Goal: Task Accomplishment & Management: Manage account settings

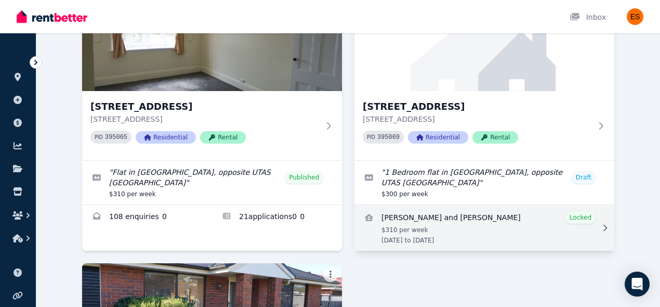
click at [541, 225] on link "View details for Alexander and Jacqueline Altman" at bounding box center [484, 228] width 260 height 46
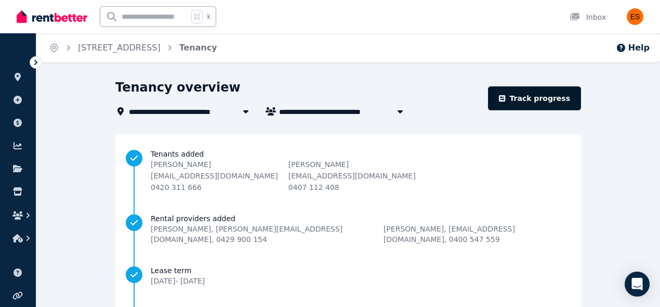
click at [533, 97] on link "Track progress" at bounding box center [534, 98] width 93 height 24
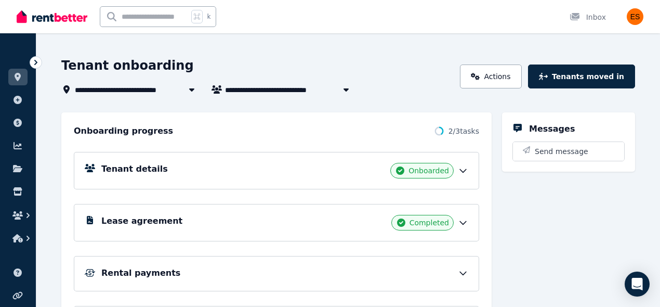
scroll to position [43, 0]
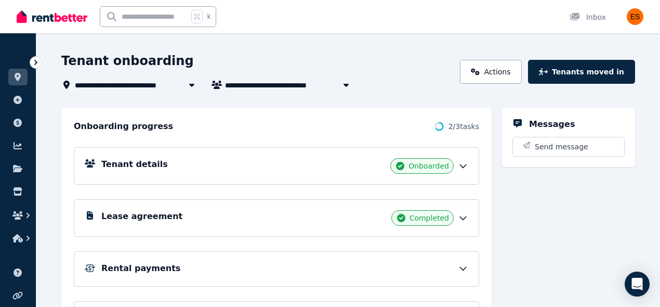
click at [468, 216] on icon at bounding box center [463, 217] width 10 height 10
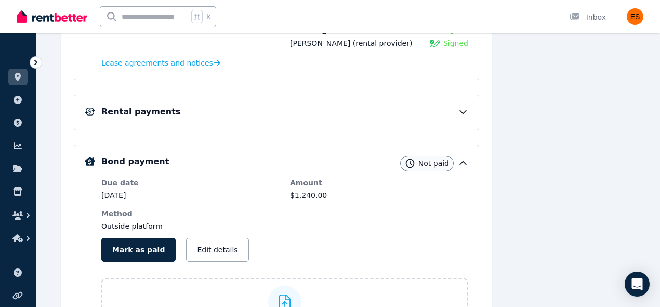
scroll to position [168, 0]
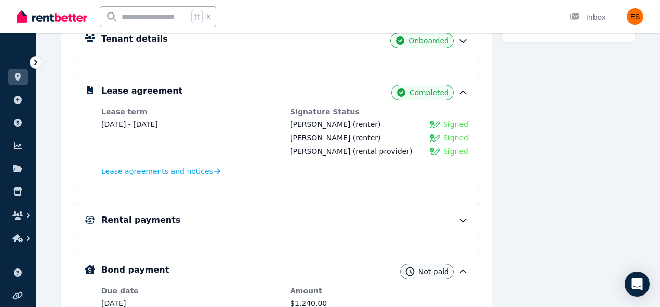
click at [465, 221] on icon at bounding box center [463, 220] width 10 height 10
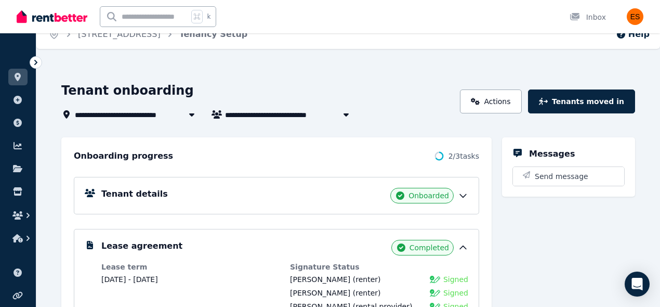
scroll to position [0, 0]
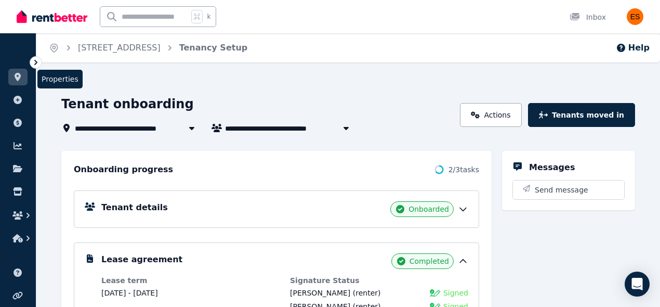
click at [12, 77] on icon at bounding box center [17, 77] width 10 height 8
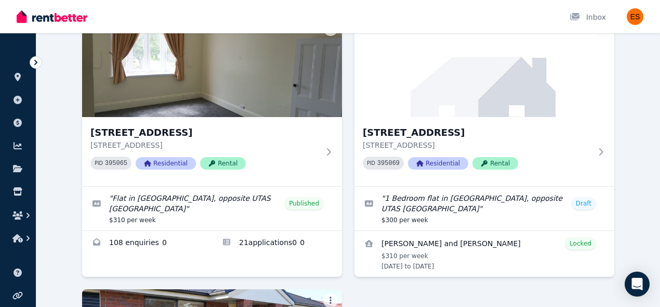
scroll to position [98, 0]
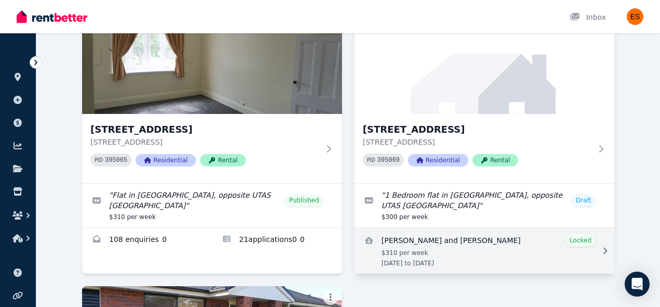
click at [535, 251] on link "View details for Alexander and Jacqueline Altman" at bounding box center [484, 251] width 260 height 46
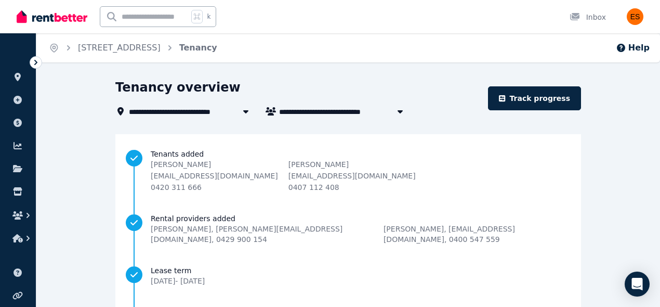
scroll to position [182, 0]
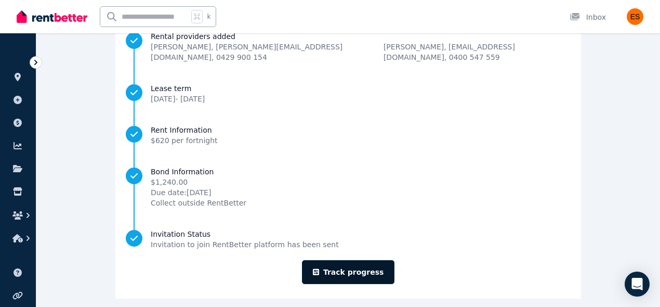
click at [343, 260] on link "Track progress" at bounding box center [348, 272] width 93 height 24
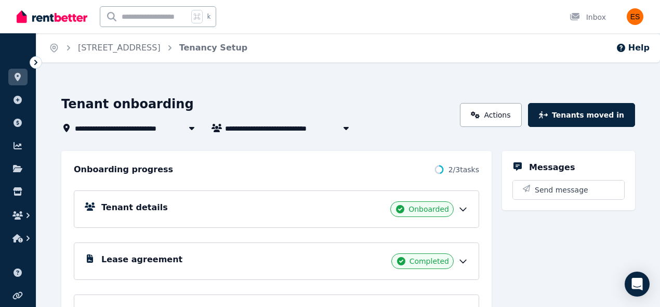
scroll to position [61, 0]
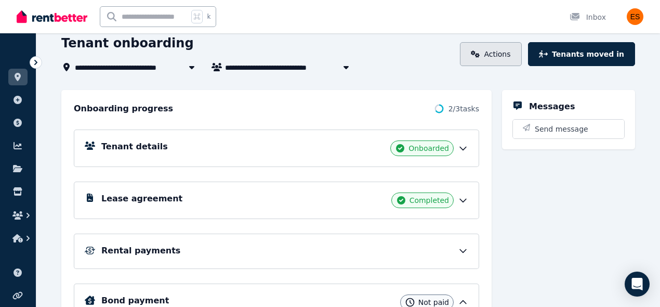
click at [480, 52] on icon at bounding box center [475, 53] width 9 height 7
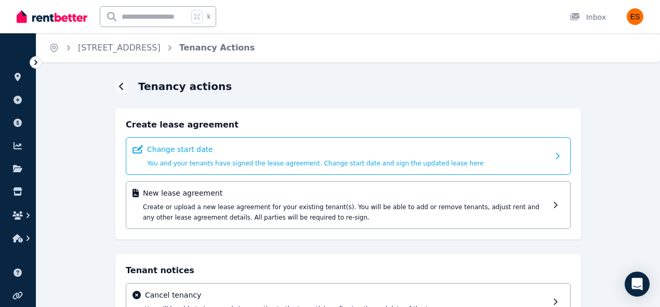
click at [323, 165] on span "You and your tenants have signed the lease agreement. Change start date and sig…" at bounding box center [315, 162] width 337 height 7
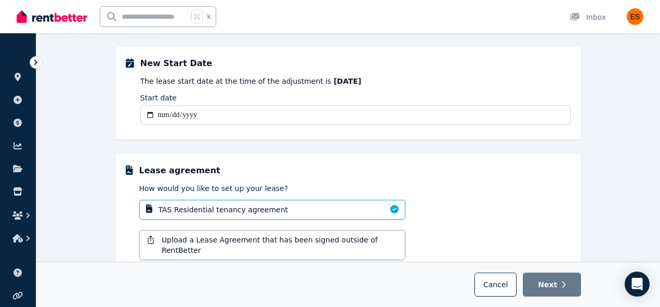
scroll to position [71, 0]
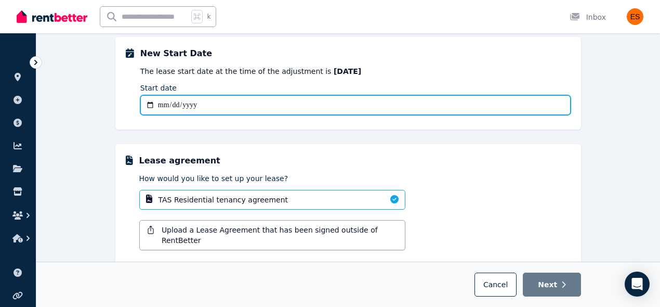
click at [152, 106] on input "Start date" at bounding box center [355, 105] width 430 height 20
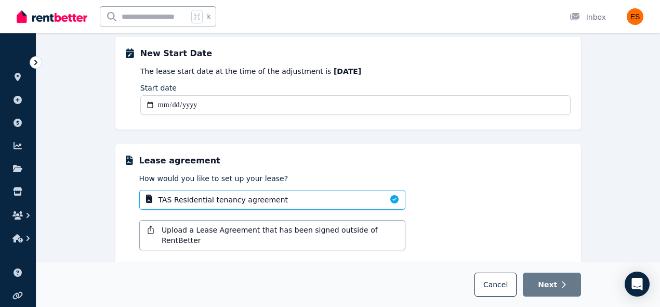
click at [77, 116] on div "Change start date New Start Date The lease start date at the time of the adjust…" at bounding box center [347, 171] width 623 height 327
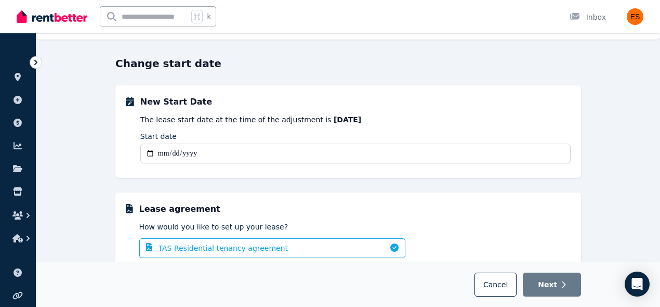
scroll to position [21, 0]
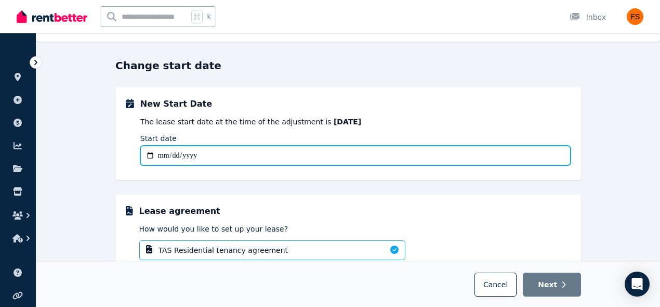
click at [183, 154] on input "Start date" at bounding box center [355, 155] width 430 height 20
type input "**********"
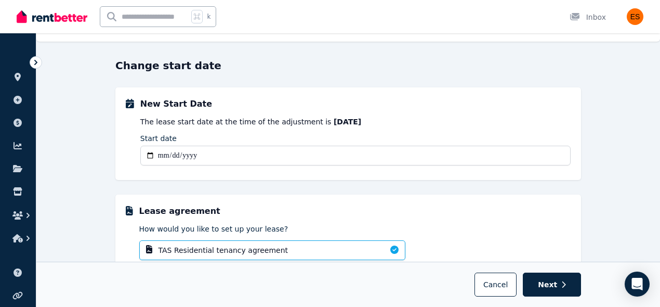
click at [437, 193] on div "**********" at bounding box center [347, 221] width 465 height 327
click at [548, 283] on span "Next" at bounding box center [547, 284] width 19 height 10
select select "**********"
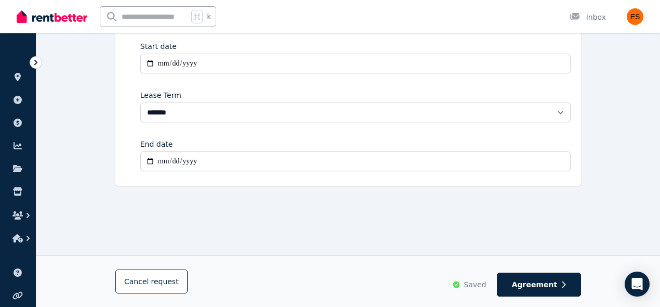
scroll to position [132, 0]
click at [543, 287] on span "Agreement" at bounding box center [535, 284] width 46 height 10
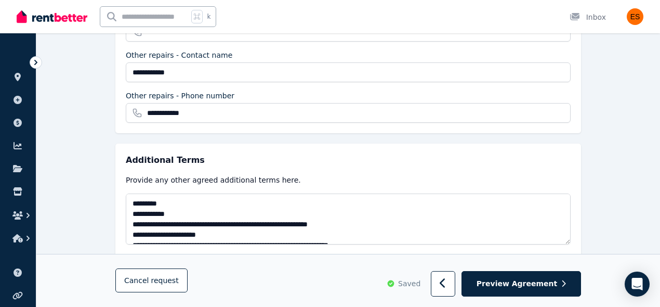
scroll to position [389, 0]
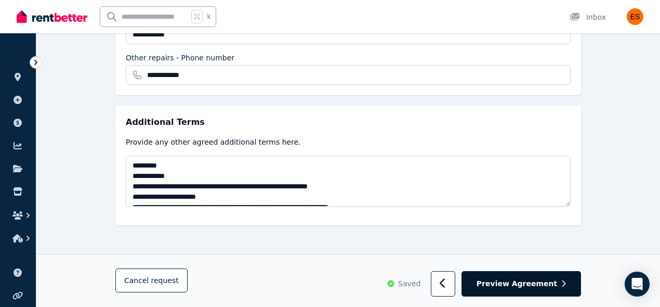
click at [526, 289] on button "Preview Agreement" at bounding box center [520, 283] width 119 height 25
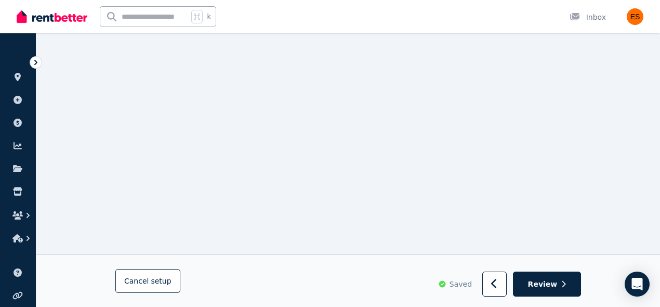
scroll to position [0, 0]
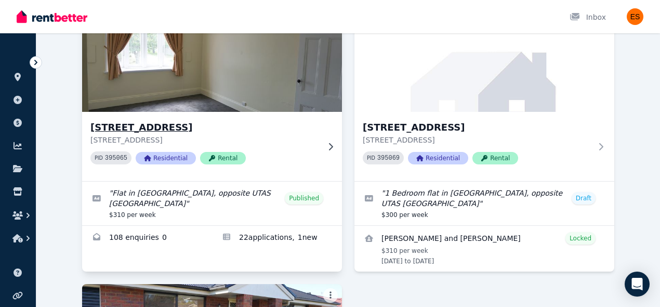
scroll to position [153, 0]
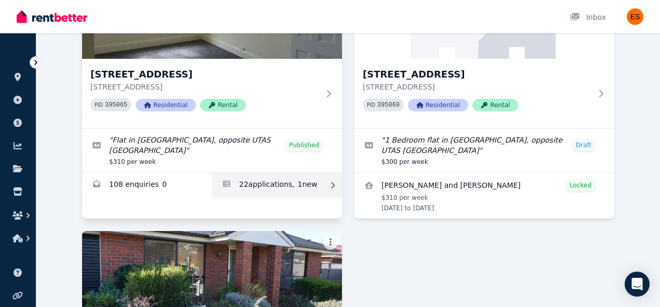
click at [275, 191] on link "Applications for Unit 2/55 Invermay Rd, Invermay" at bounding box center [277, 184] width 130 height 25
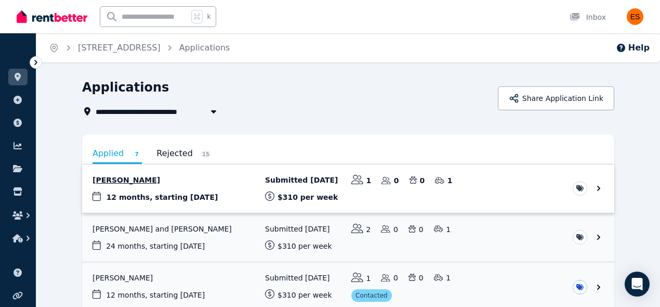
click at [524, 182] on link "View application: Peter Brasher" at bounding box center [348, 188] width 532 height 48
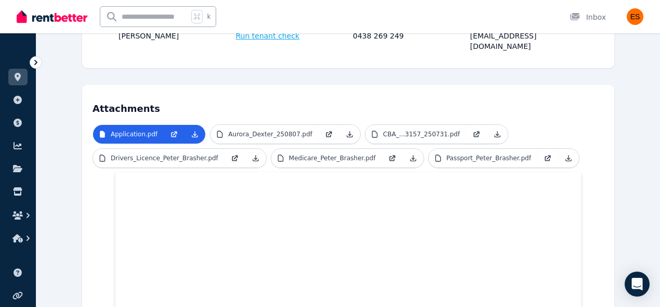
scroll to position [222, 0]
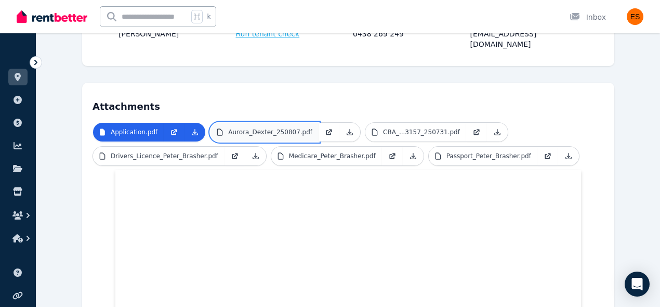
click at [285, 128] on p "Aurora_Dexter_250807.pdf" at bounding box center [270, 132] width 84 height 8
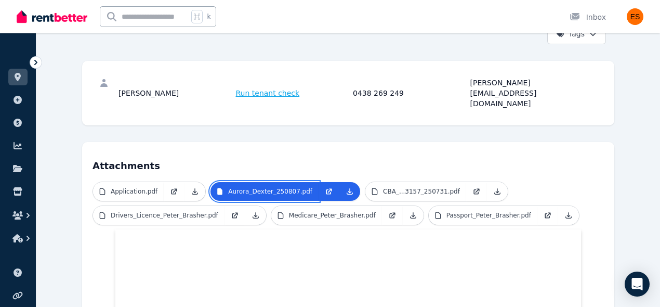
scroll to position [168, 0]
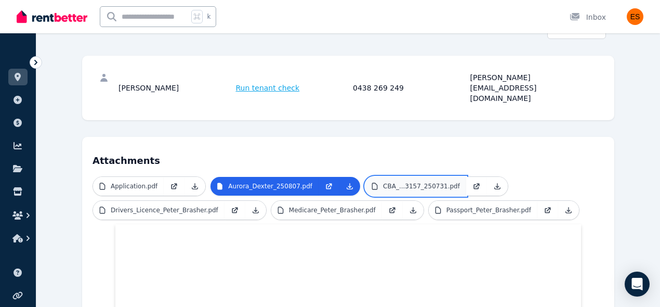
click at [425, 182] on p "CBA_...3157_250731.pdf" at bounding box center [421, 186] width 77 height 8
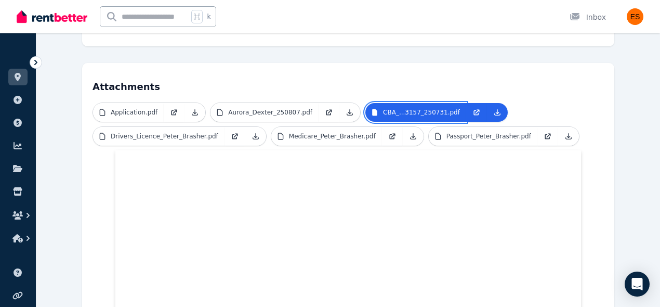
scroll to position [246, 0]
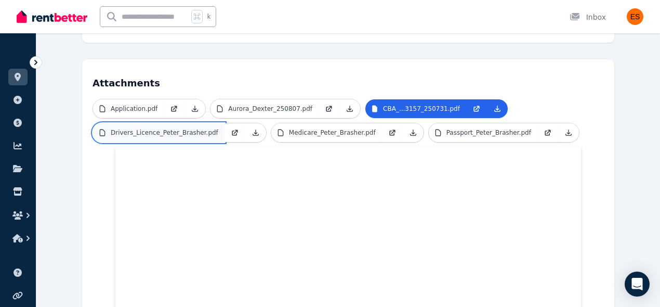
click at [197, 128] on p "Drivers_Licence_Peter_Brasher.pdf" at bounding box center [165, 132] width 108 height 8
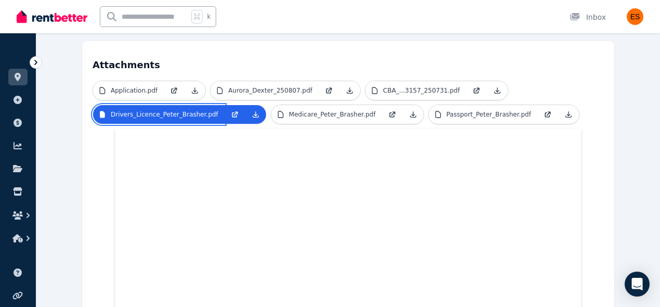
scroll to position [258, 0]
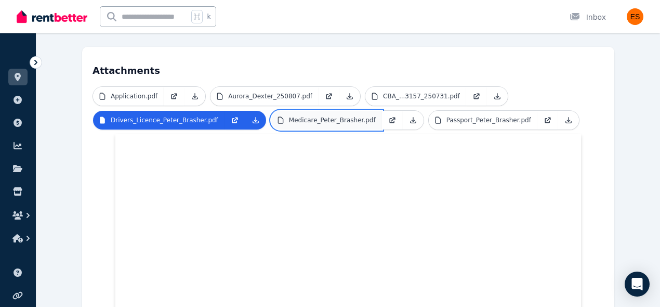
click at [352, 116] on p "Medicare_Peter_Brasher.pdf" at bounding box center [332, 120] width 87 height 8
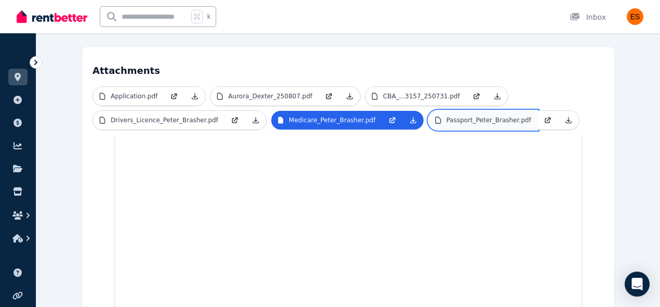
click at [488, 116] on p "Passport_Peter_Brasher.pdf" at bounding box center [488, 120] width 85 height 8
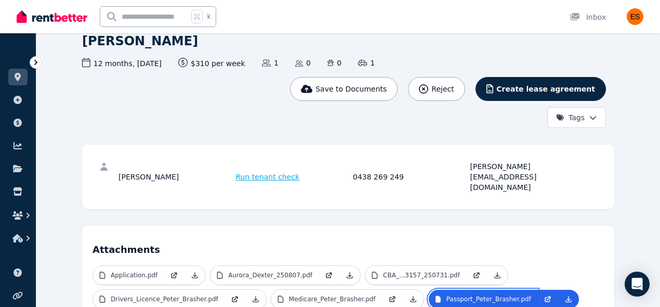
scroll to position [0, 0]
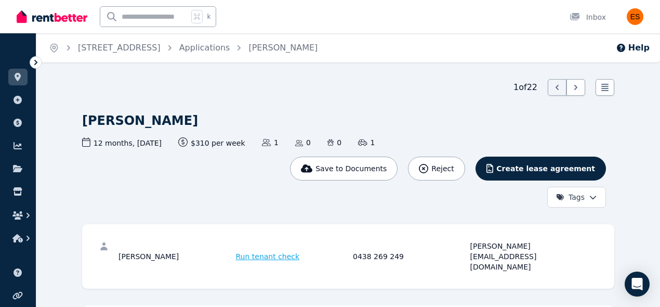
click at [7, 76] on ul "ORGANISE Properties Add property Payments Finance report Documents Marketplace" at bounding box center [18, 147] width 36 height 206
click at [18, 77] on icon at bounding box center [18, 77] width 6 height 8
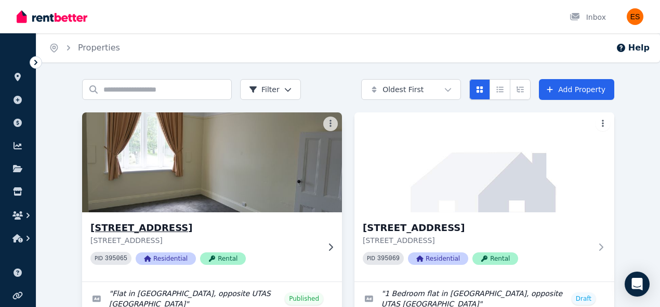
scroll to position [136, 0]
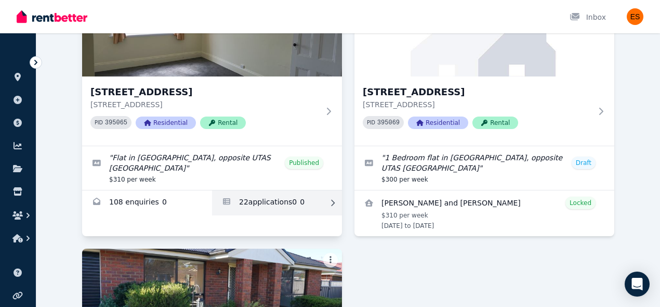
click at [273, 201] on link "Applications for Unit 2/55 Invermay Rd, Invermay" at bounding box center [277, 202] width 130 height 25
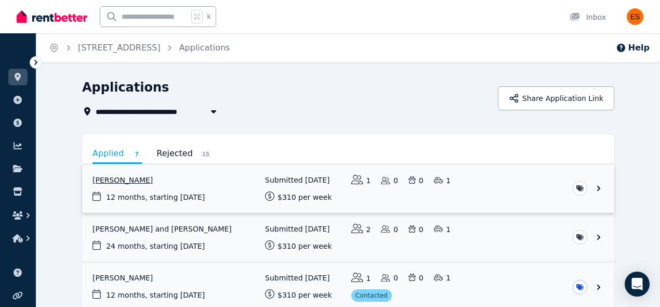
click at [486, 203] on link "View application: Peter Brasher" at bounding box center [348, 188] width 532 height 48
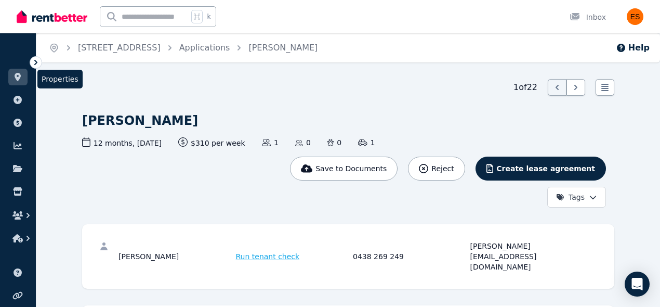
click at [21, 78] on icon at bounding box center [17, 77] width 10 height 8
